Goal: Communication & Community: Share content

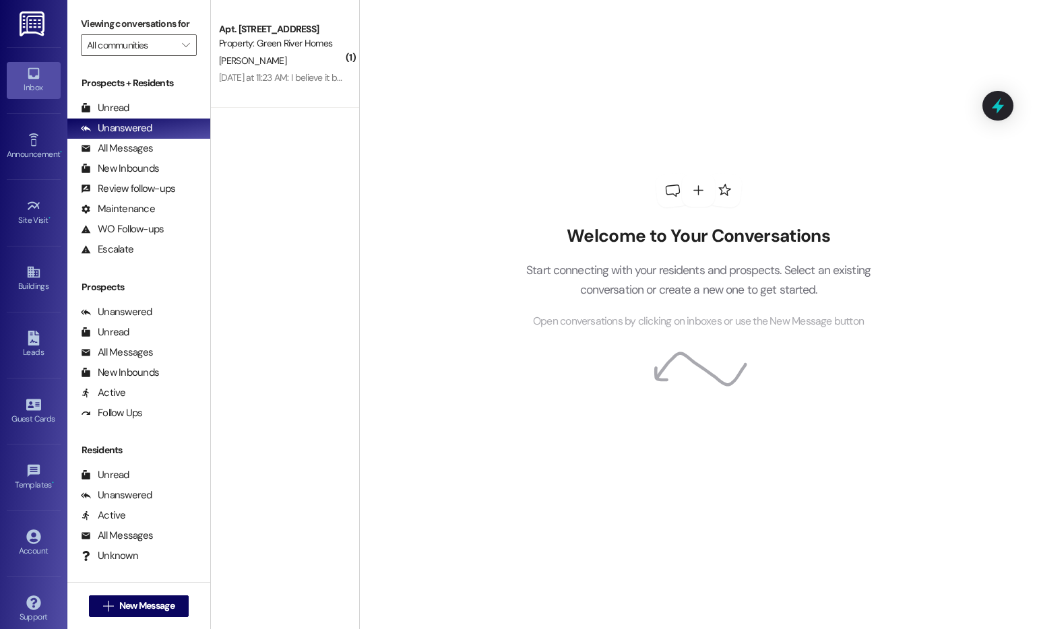
click at [483, 186] on div "Welcome to Your Conversations Start connecting with your residents and prospect…" at bounding box center [698, 314] width 678 height 629
click at [34, 150] on div "Announcement •" at bounding box center [33, 154] width 67 height 13
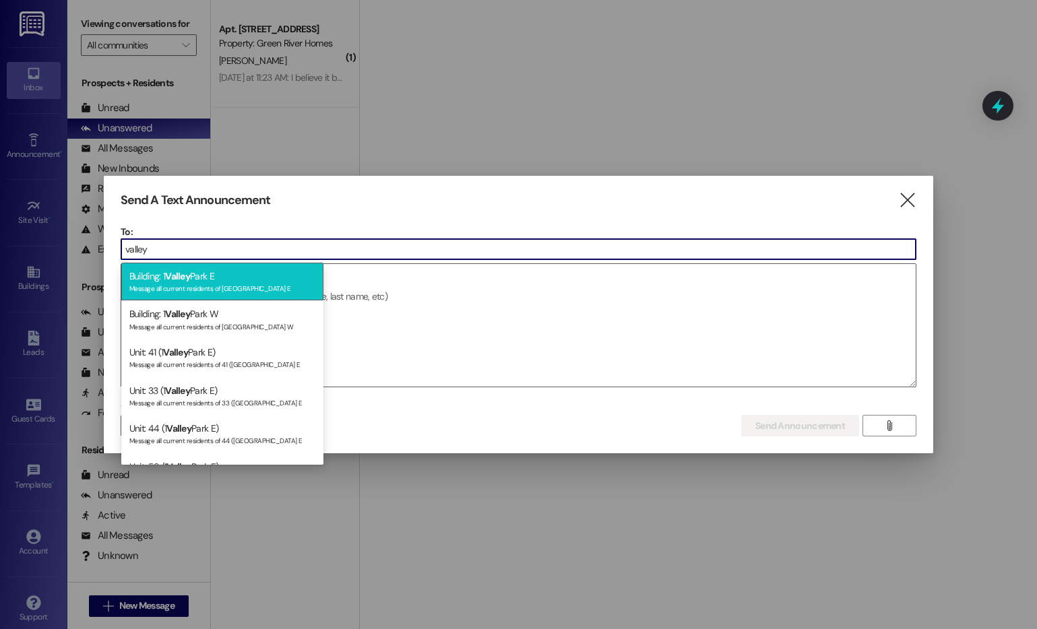
type input "valley"
click at [168, 278] on span "Valley" at bounding box center [177, 276] width 25 height 12
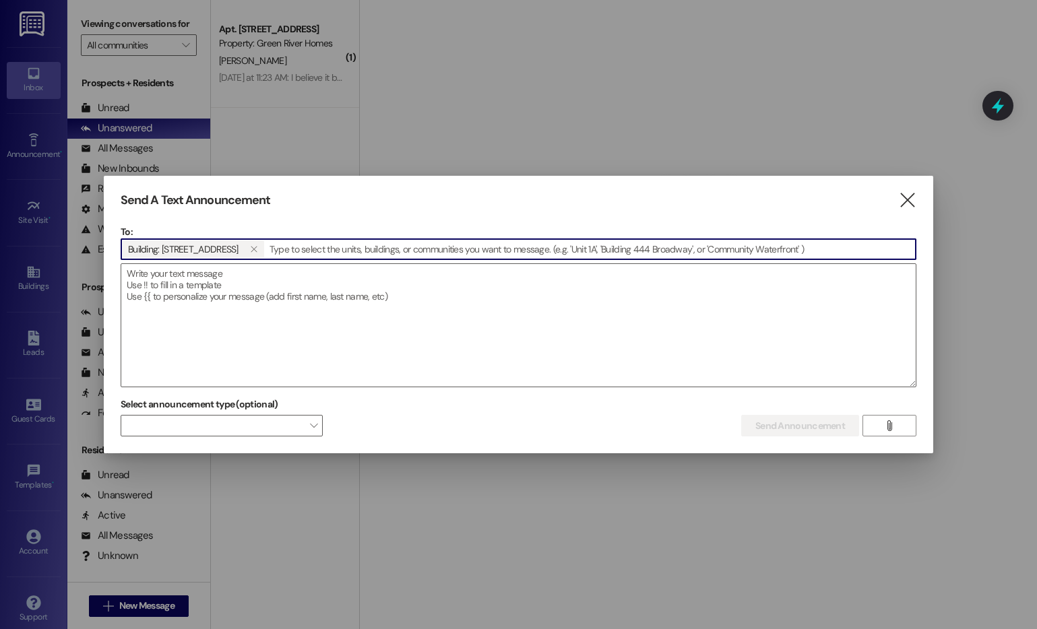
click at [168, 278] on textarea at bounding box center [518, 325] width 794 height 123
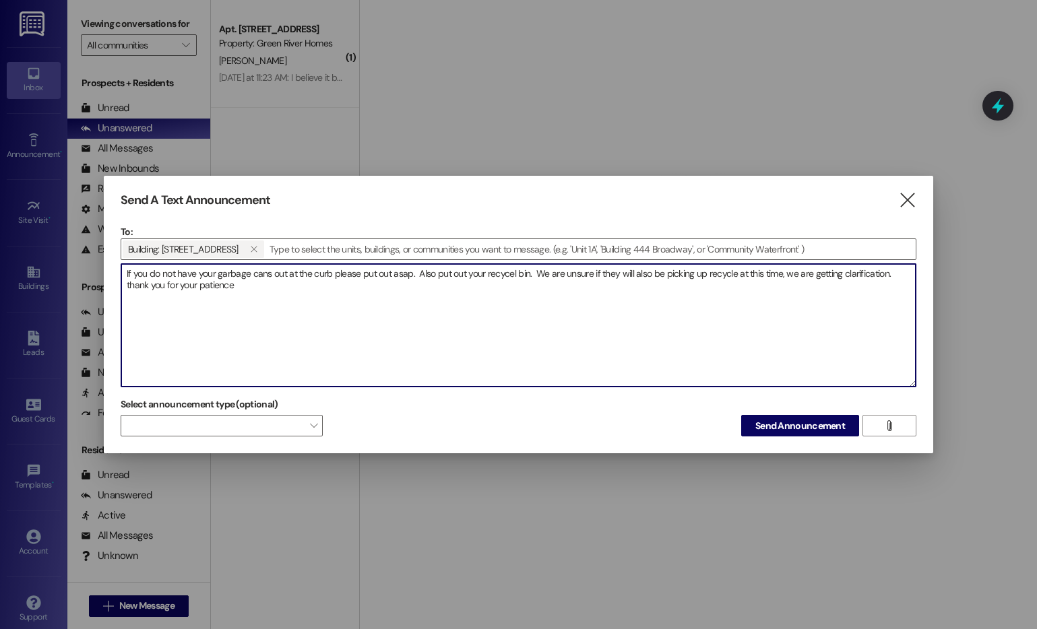
click at [131, 285] on textarea "If you do not have your garbage cans out at the curb please put out asap. Also …" at bounding box center [518, 325] width 794 height 123
type textarea "If you do not have your garbage cans out at the curb please put out asap. Also …"
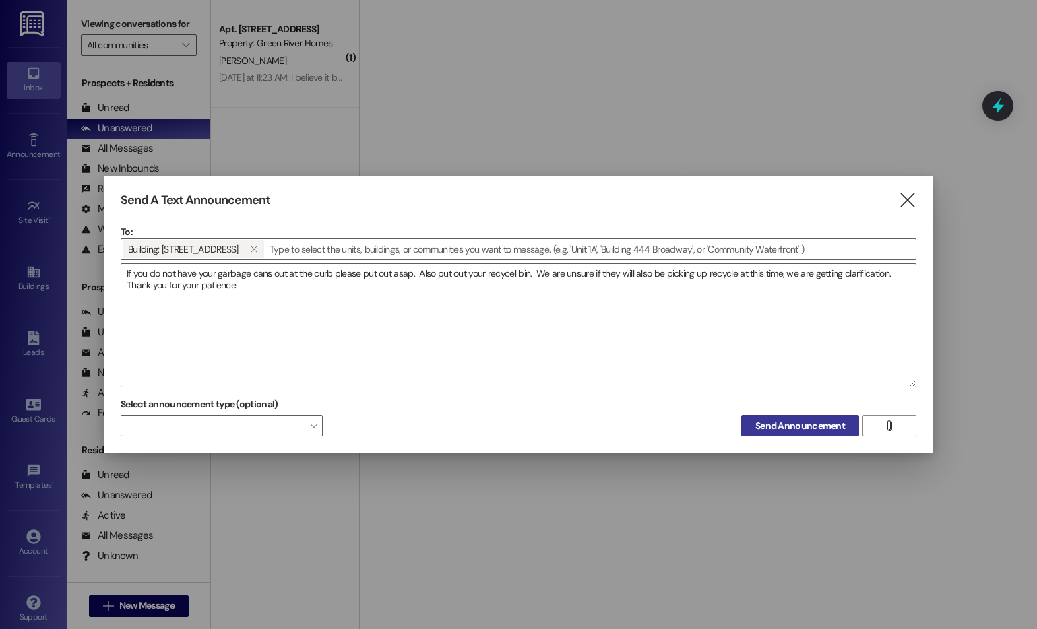
click at [768, 424] on span "Send Announcement" at bounding box center [800, 426] width 90 height 14
